Goal: Use online tool/utility

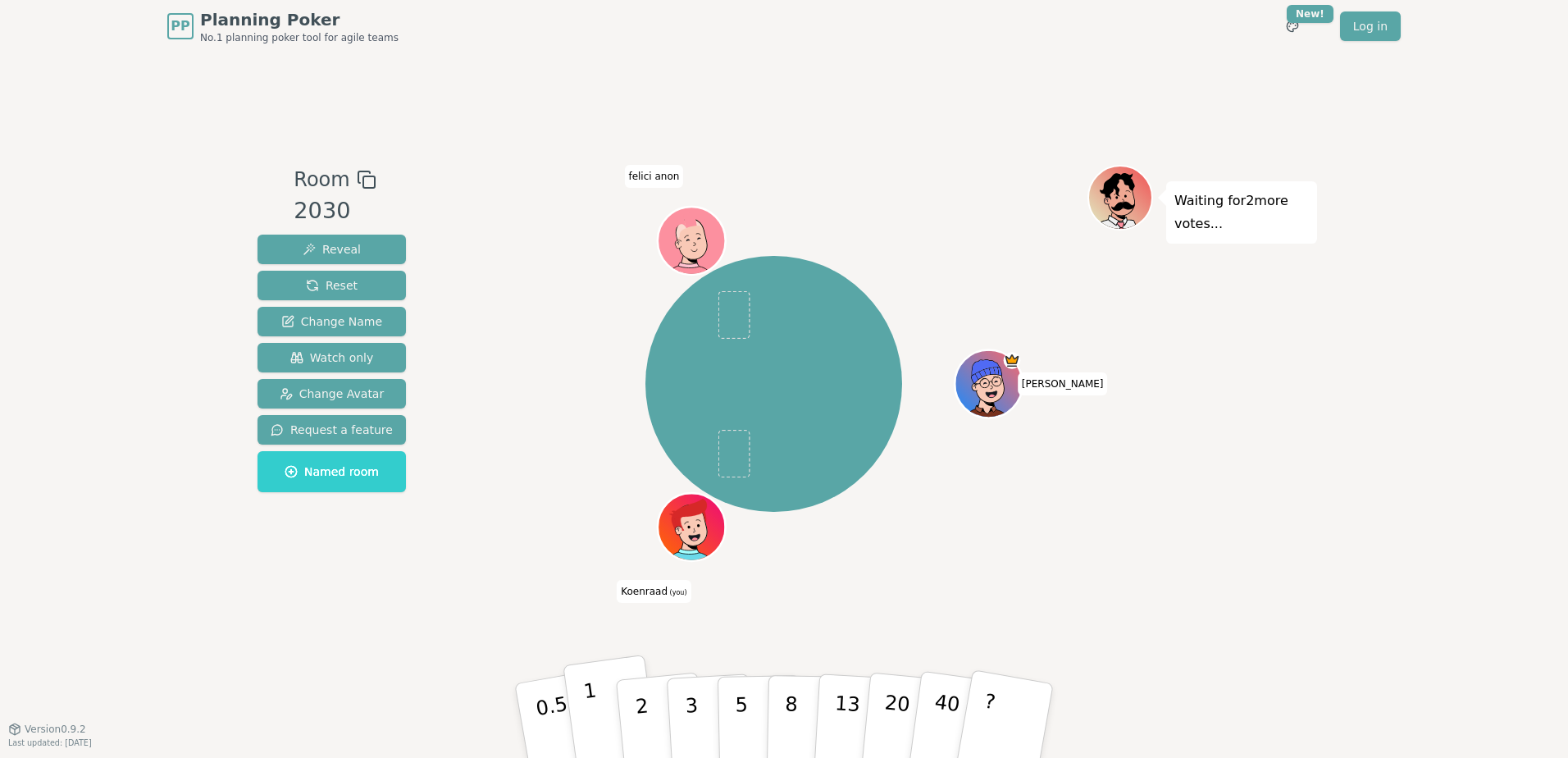
click at [614, 707] on button "1" at bounding box center [611, 720] width 98 height 133
click at [557, 712] on p "0.5" at bounding box center [554, 722] width 46 height 93
click at [1006, 705] on button "?" at bounding box center [1005, 720] width 103 height 135
click at [1224, 222] on p "Waiting for felici anon 's vote..." at bounding box center [1241, 212] width 135 height 46
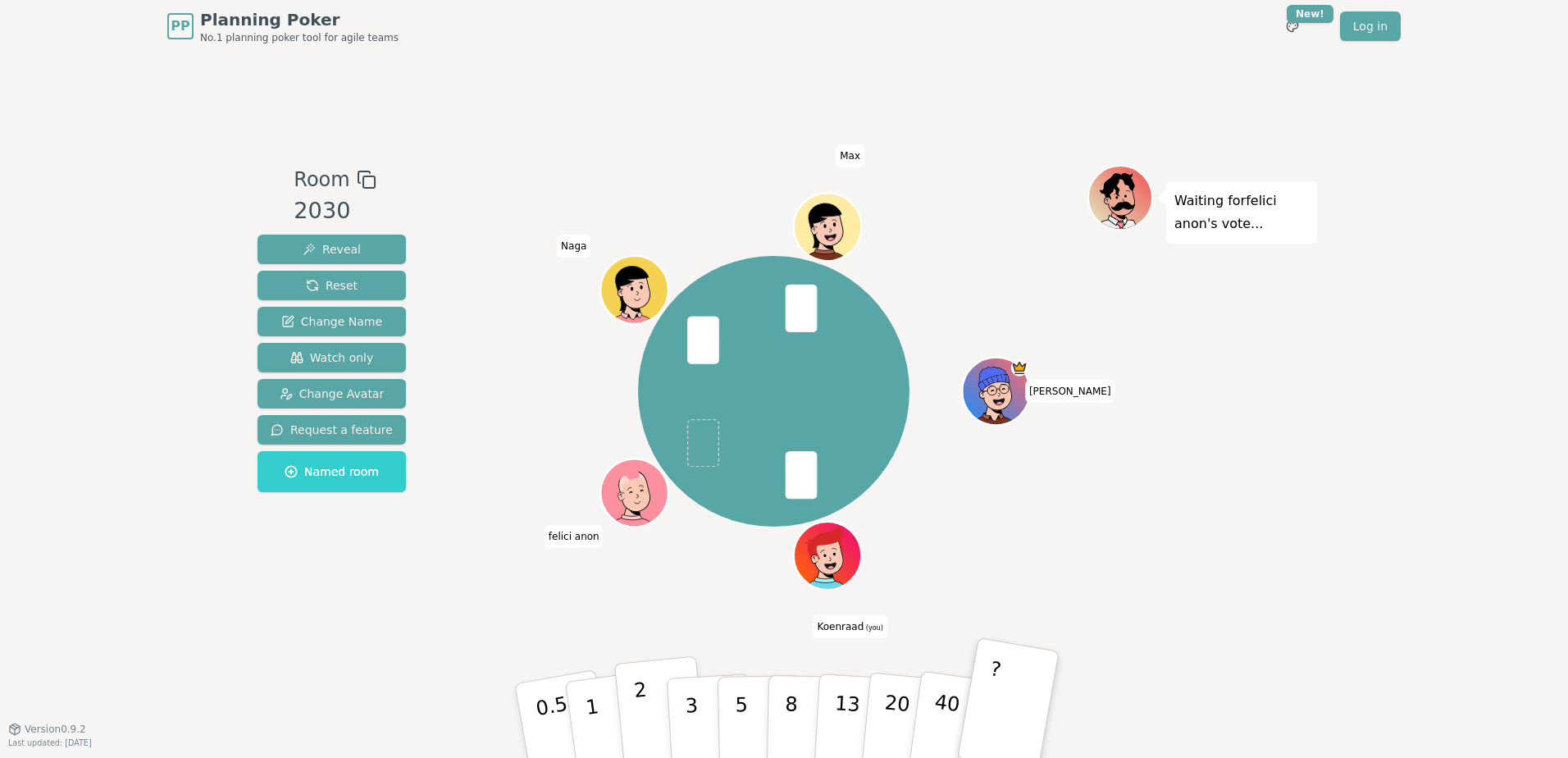
click at [656, 736] on button "2" at bounding box center [661, 721] width 94 height 130
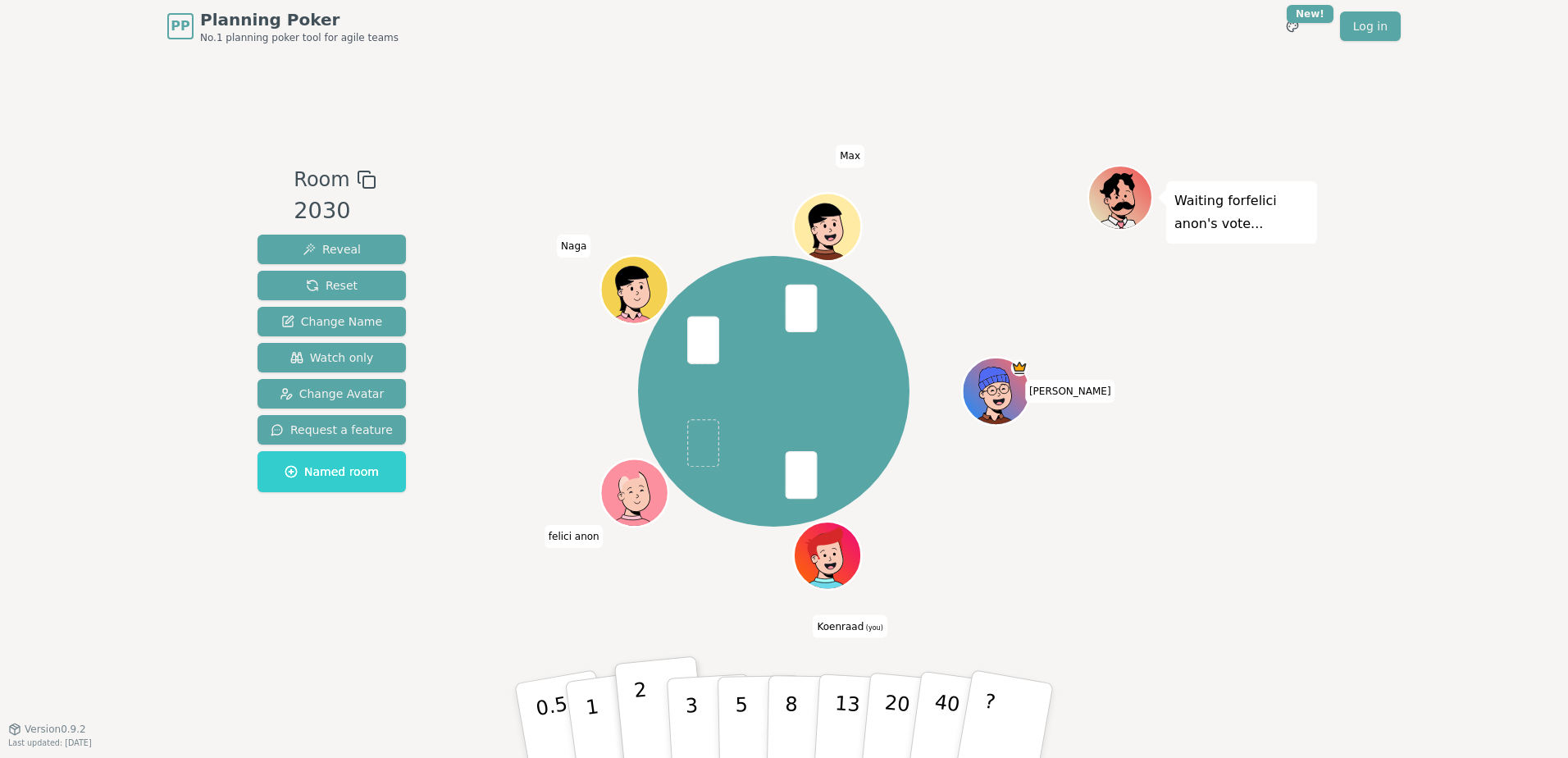
click at [656, 736] on button "2" at bounding box center [661, 721] width 94 height 130
click at [618, 723] on button "1" at bounding box center [611, 720] width 98 height 133
click at [637, 720] on p "2" at bounding box center [644, 723] width 22 height 89
click at [609, 726] on button "1" at bounding box center [611, 720] width 98 height 133
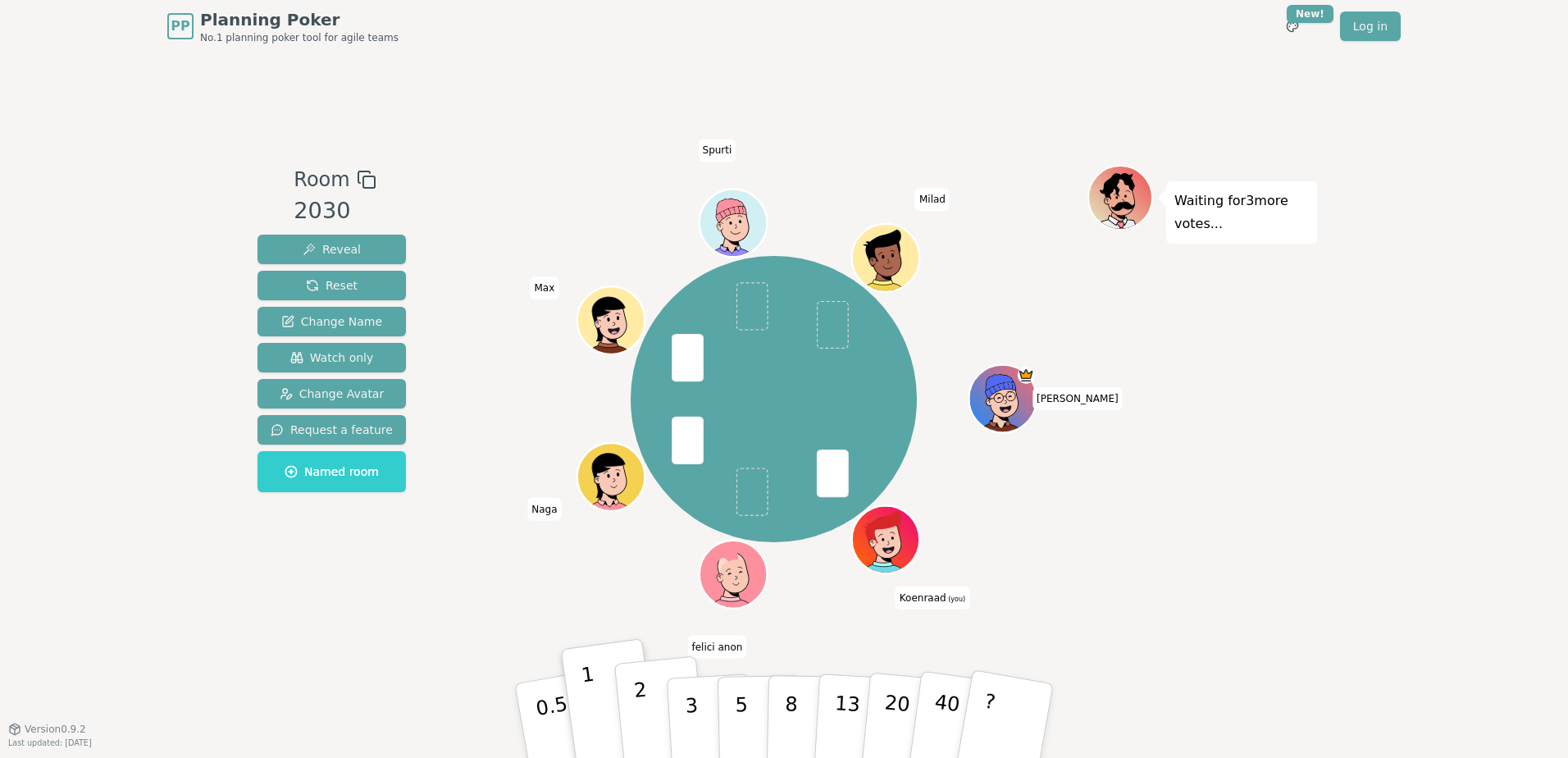
click at [640, 715] on p "2" at bounding box center [644, 723] width 22 height 89
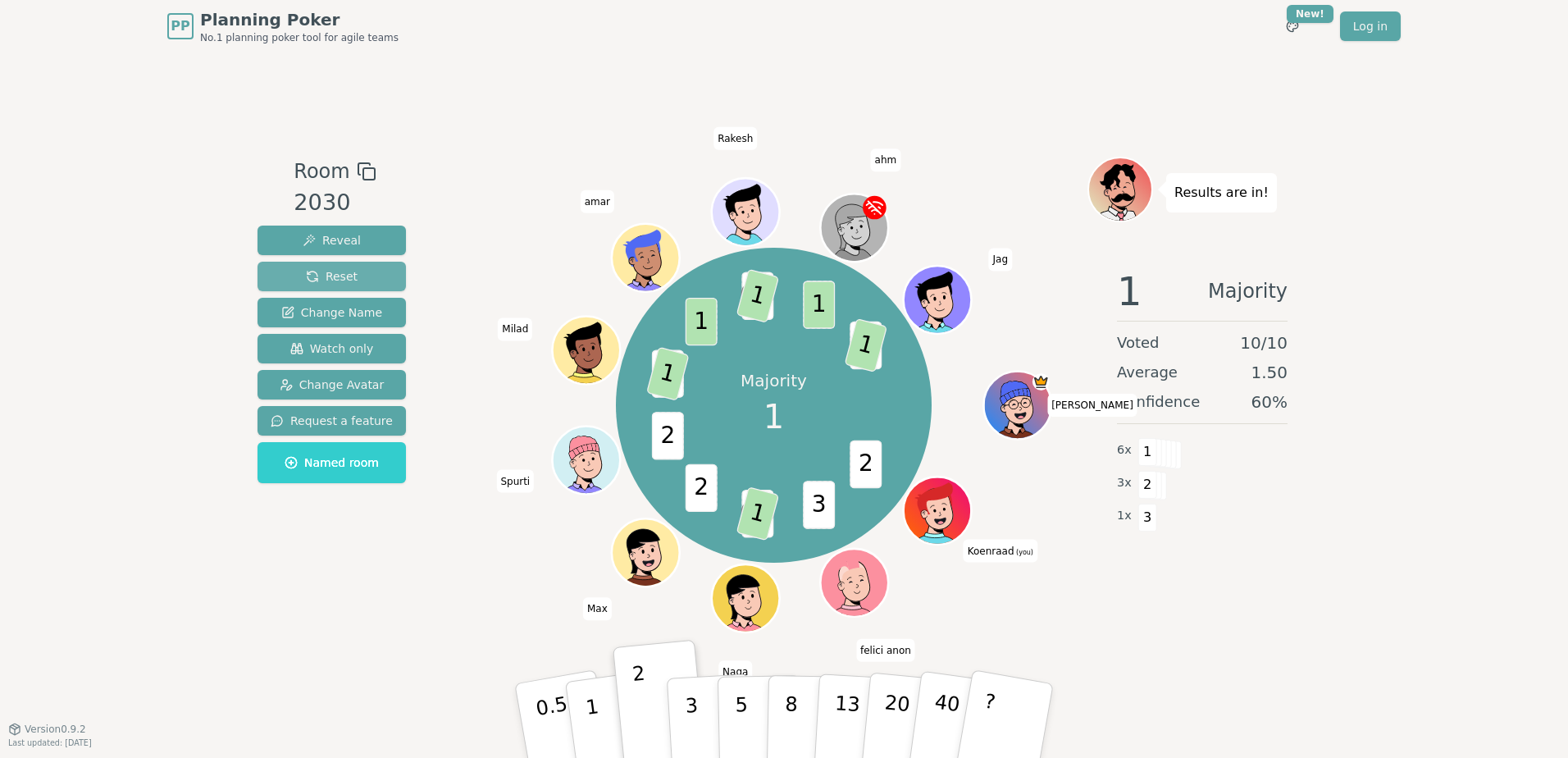
click at [306, 282] on span "Reset" at bounding box center [332, 277] width 52 height 17
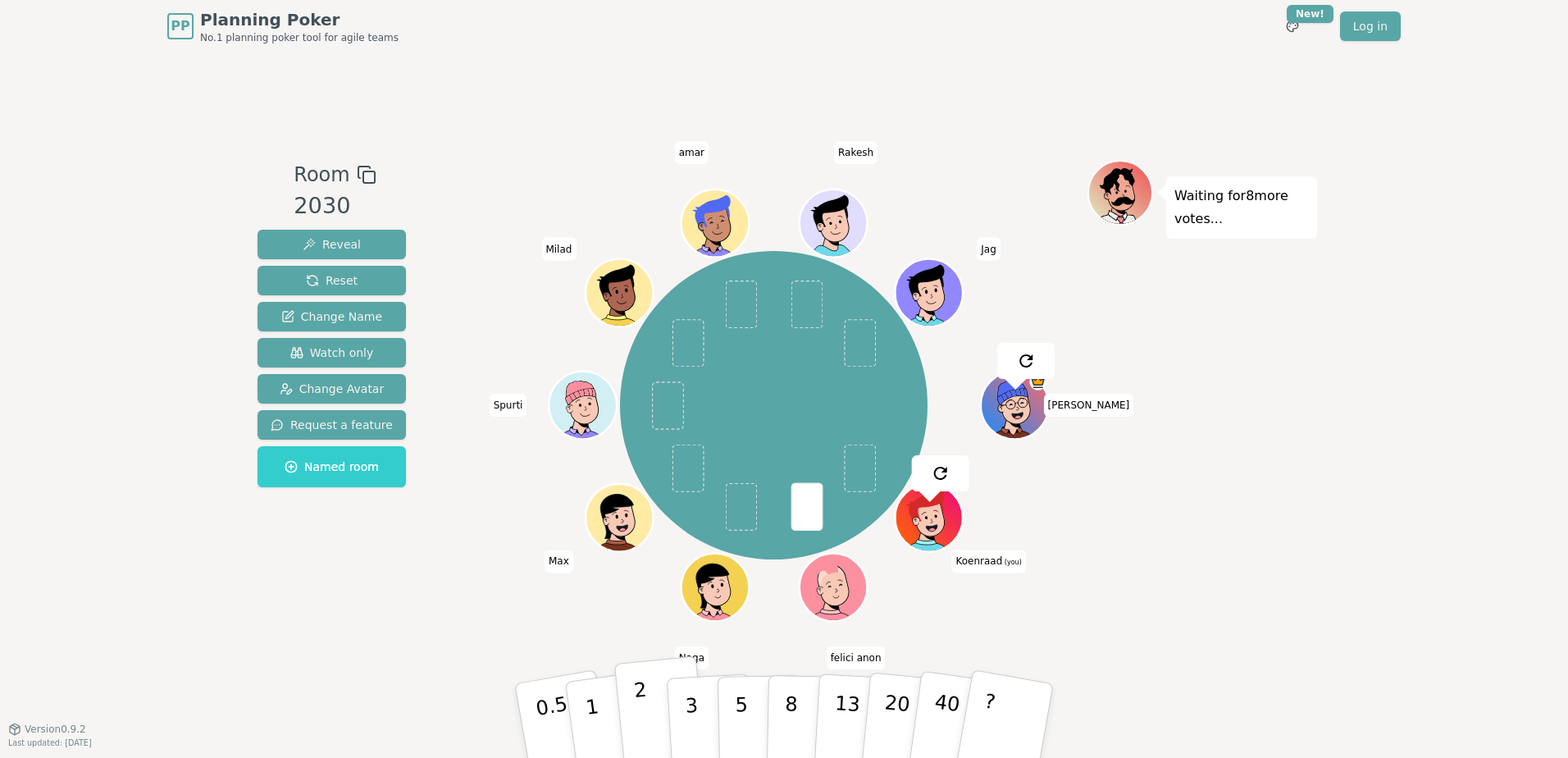
click at [664, 743] on button "2" at bounding box center [661, 721] width 94 height 130
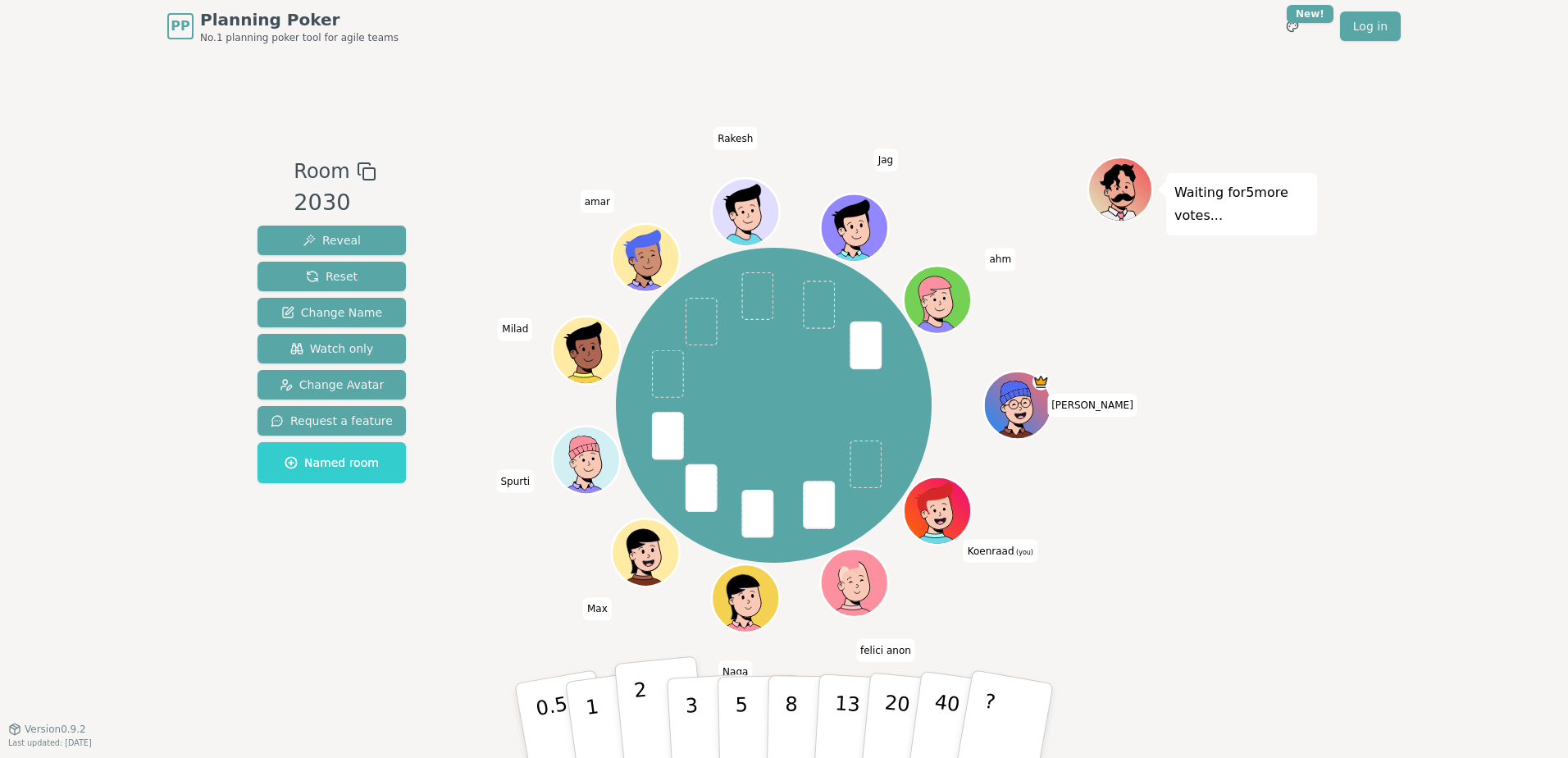
click at [656, 710] on button "2" at bounding box center [661, 721] width 94 height 130
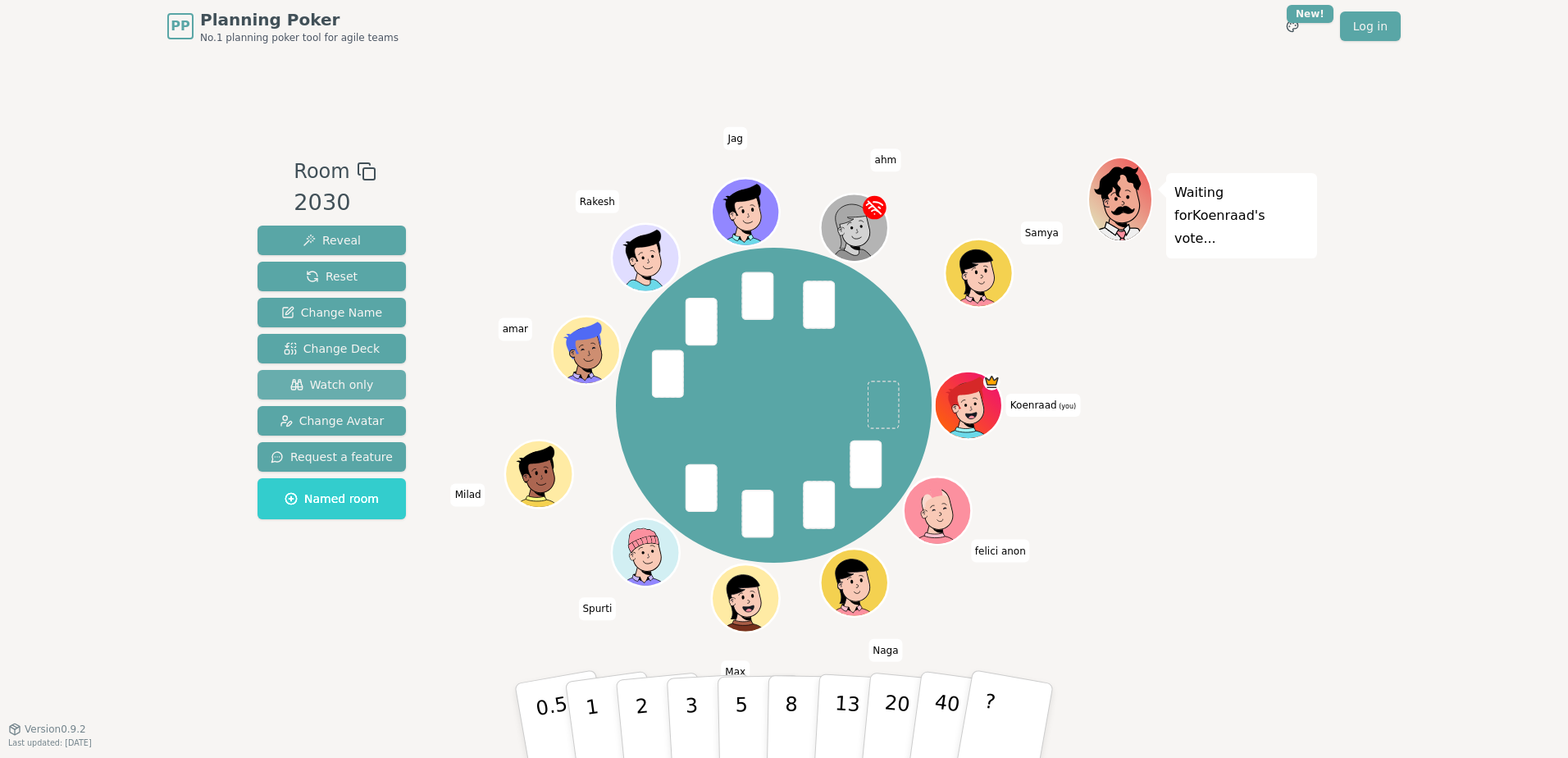
click at [350, 389] on span "Watch only" at bounding box center [332, 384] width 84 height 17
